Goal: Task Accomplishment & Management: Complete application form

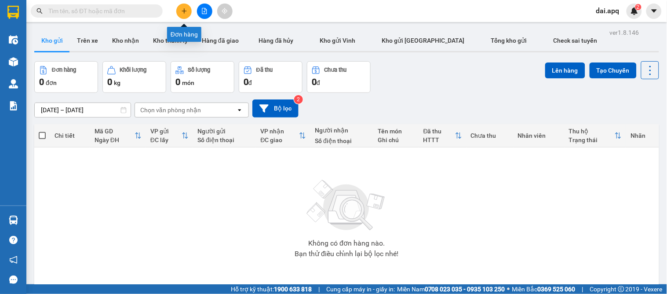
click at [179, 11] on button at bounding box center [183, 11] width 15 height 15
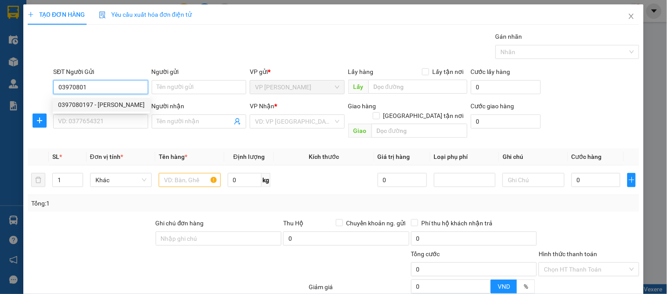
click at [110, 107] on div "0397080197 - [PERSON_NAME]" at bounding box center [101, 105] width 87 height 10
type input "0397080197"
type input "[PERSON_NAME]"
type input "0397080197"
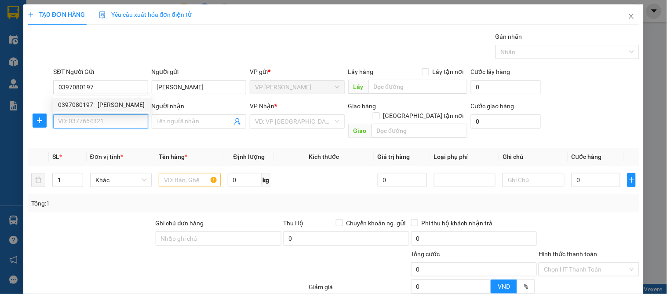
click at [104, 117] on input "SĐT Người Nhận" at bounding box center [100, 121] width 94 height 14
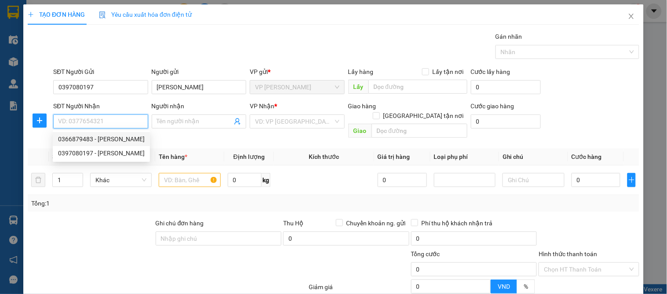
click at [116, 135] on div "0366879483 - [PERSON_NAME]" at bounding box center [101, 139] width 87 height 10
type input "0366879483"
type input "BỐ HƯNG"
checkbox input "true"
type input "VP"
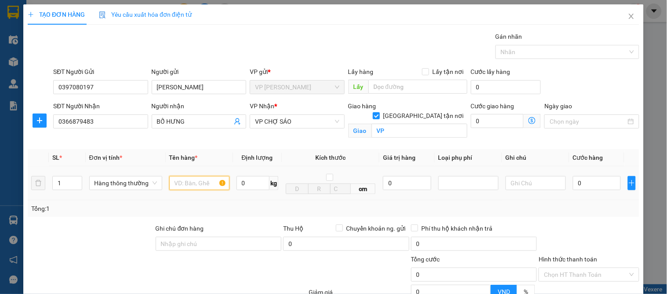
click at [178, 181] on input "text" at bounding box center [199, 183] width 60 height 14
type input "hò sơ"
click at [581, 182] on input "0" at bounding box center [597, 183] width 48 height 14
type input "3"
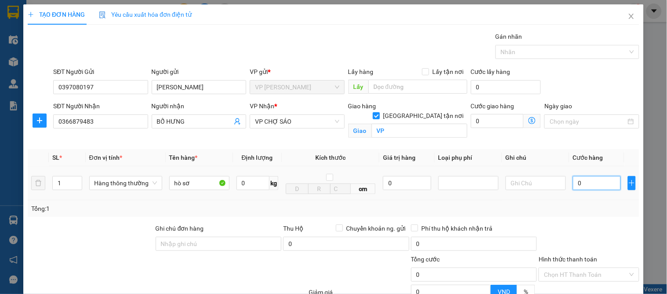
type input "3"
type input "30"
type input "30.000"
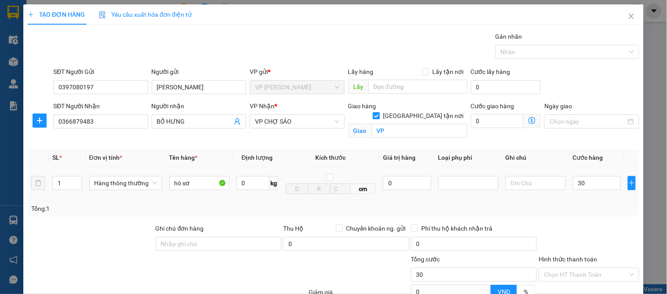
type input "30.000"
click at [569, 199] on td "30.000" at bounding box center [596, 183] width 55 height 34
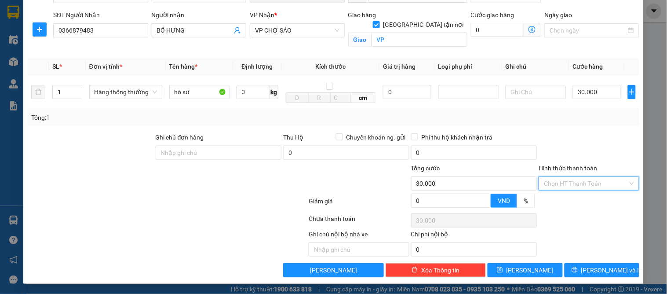
click at [571, 182] on input "Hình thức thanh toán" at bounding box center [585, 183] width 83 height 13
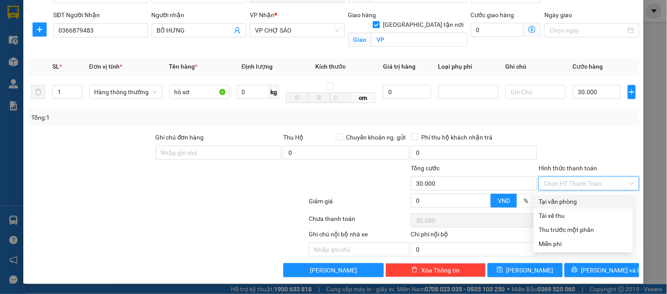
drag, startPoint x: 568, startPoint y: 196, endPoint x: 569, endPoint y: 208, distance: 11.9
click at [568, 198] on div "Tại văn phòng" at bounding box center [583, 201] width 89 height 10
type input "0"
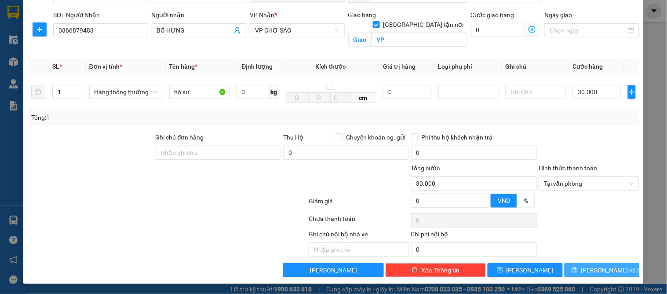
click at [590, 271] on span "[PERSON_NAME] và In" at bounding box center [612, 270] width 62 height 10
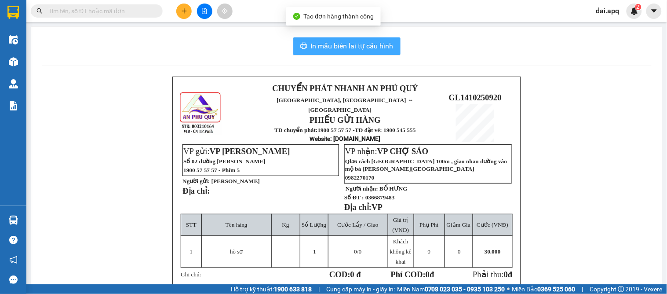
click at [348, 38] on button "In mẫu biên lai tự cấu hình" at bounding box center [346, 46] width 107 height 18
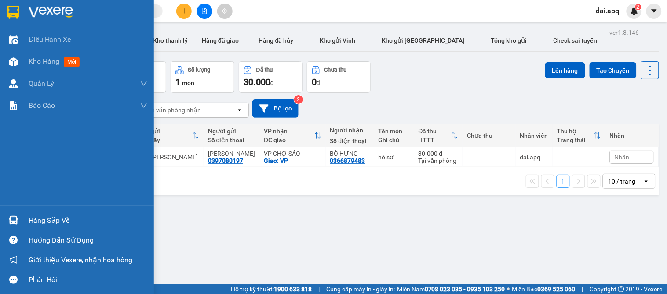
click at [21, 221] on div "Hàng sắp về" at bounding box center [77, 220] width 154 height 20
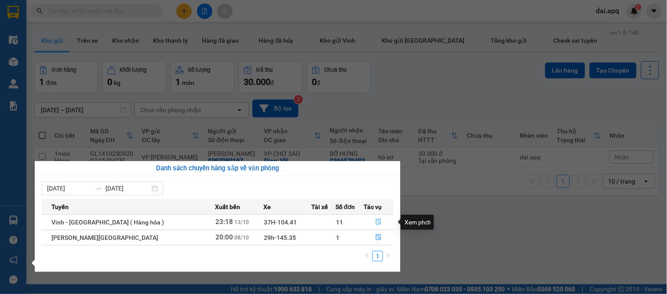
click at [375, 223] on icon "file-done" at bounding box center [378, 221] width 6 height 6
